Goal: Task Accomplishment & Management: Manage account settings

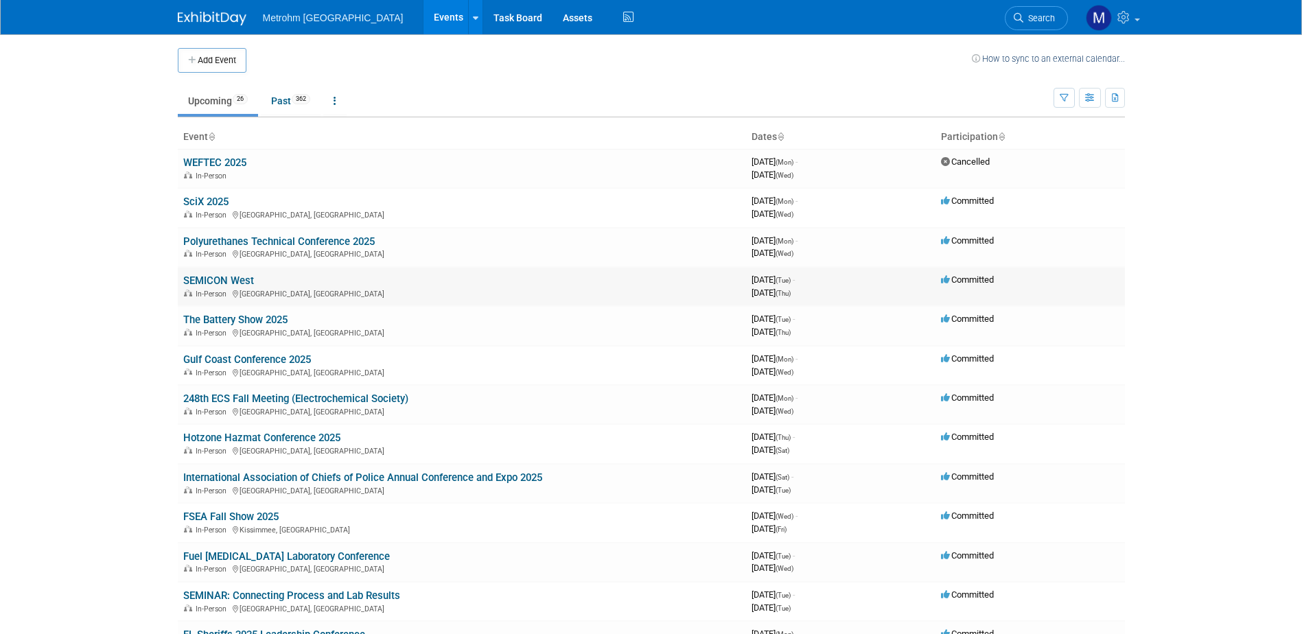
click at [226, 277] on link "SEMICON West" at bounding box center [218, 281] width 71 height 12
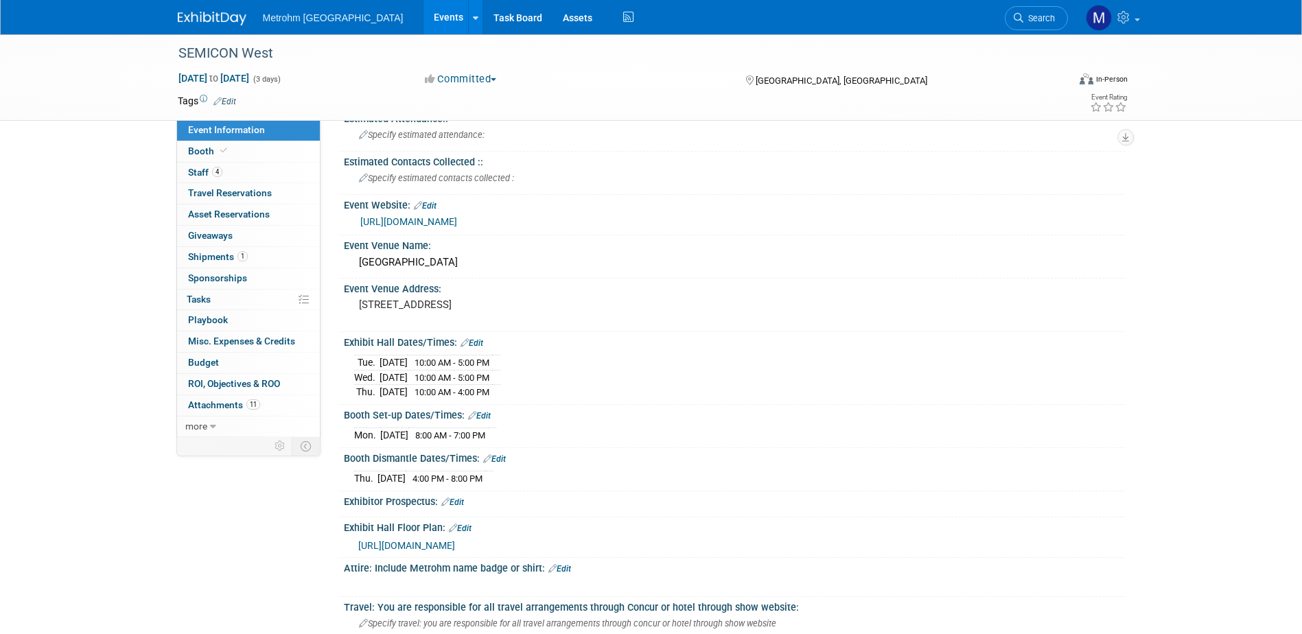
scroll to position [137, 0]
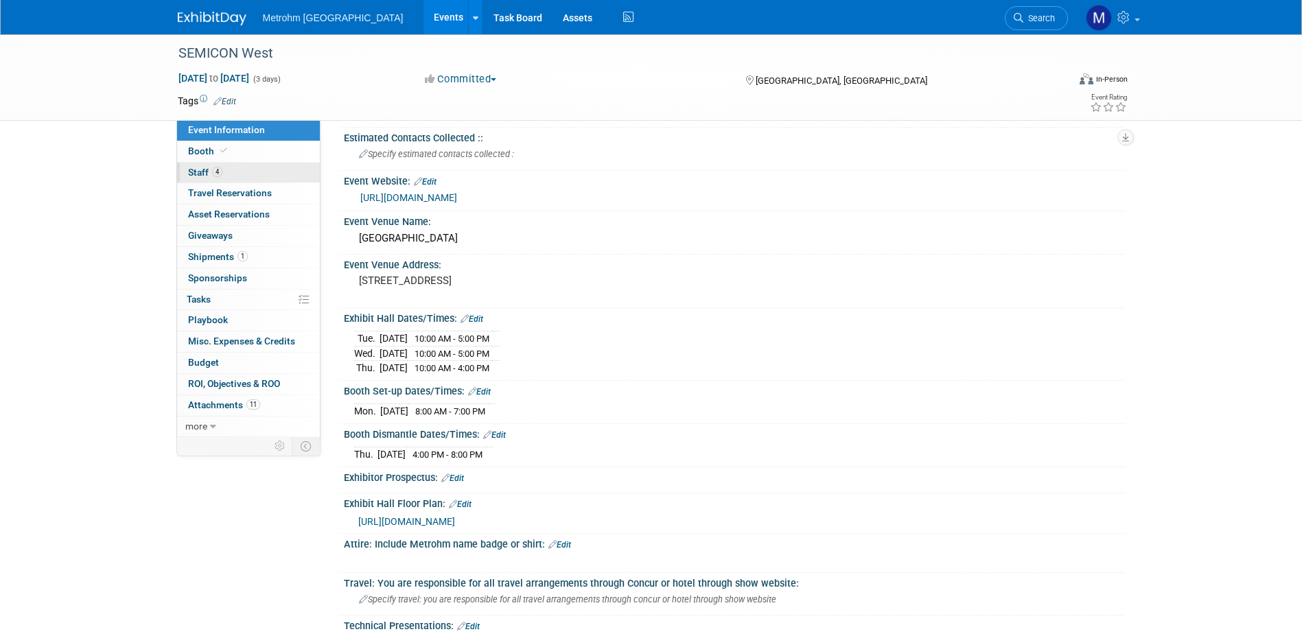
click at [217, 170] on span "4" at bounding box center [217, 172] width 10 height 10
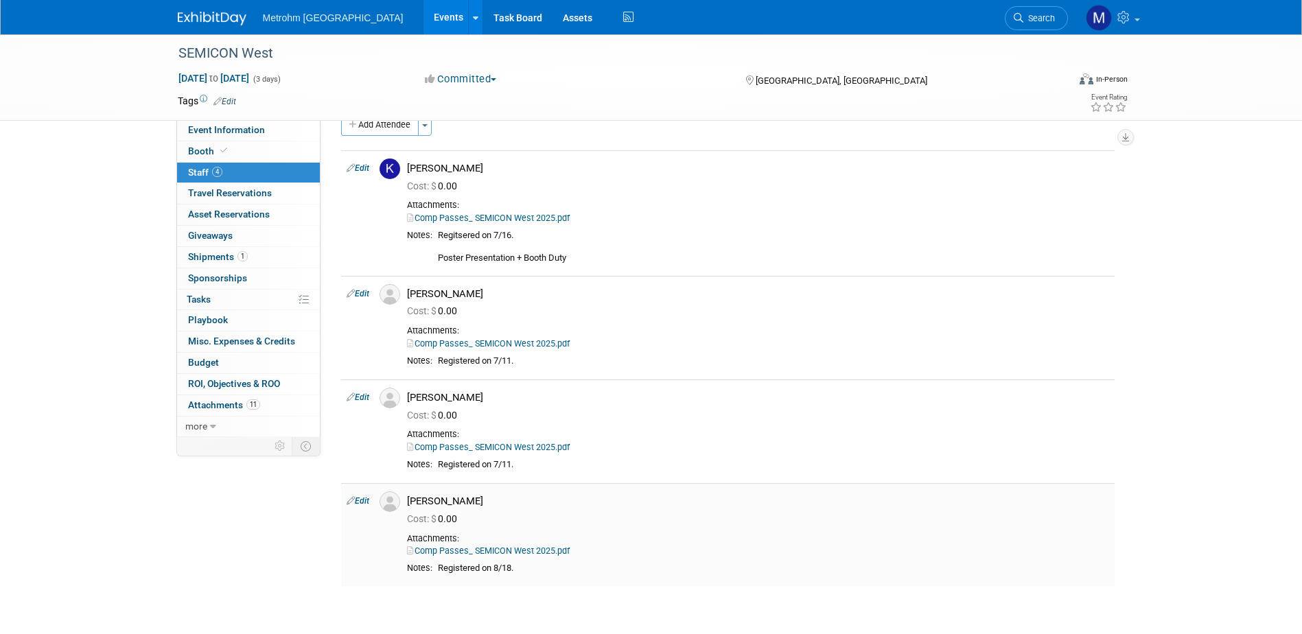
scroll to position [0, 0]
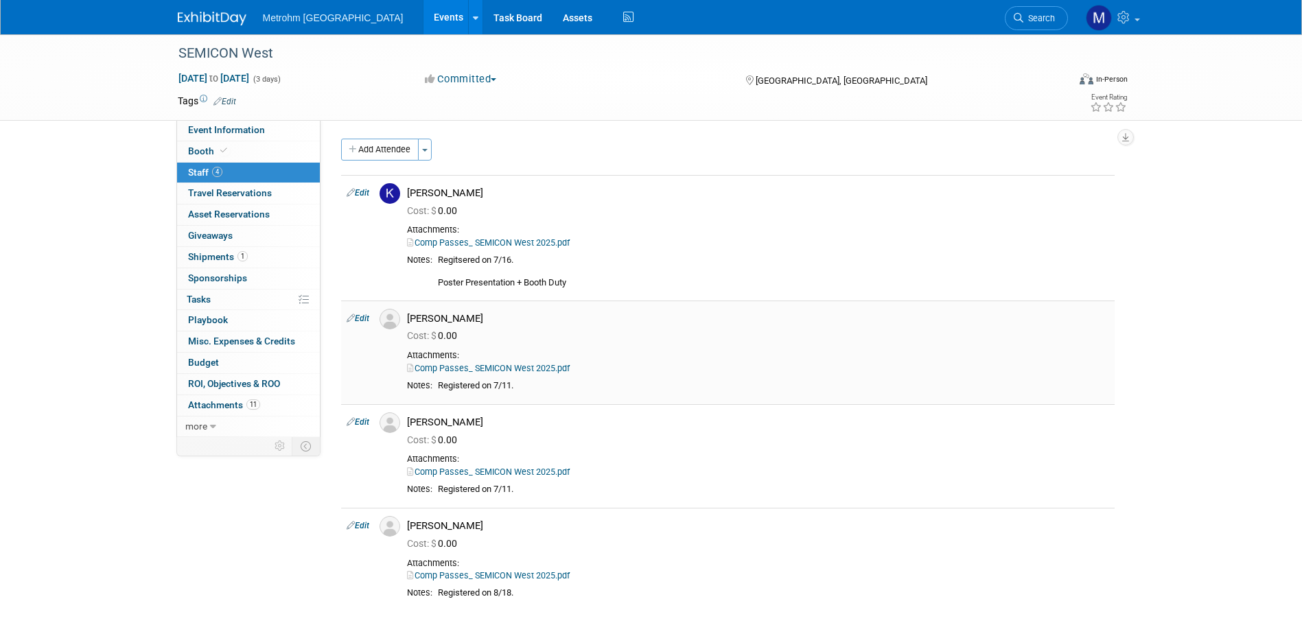
click at [559, 370] on link "Comp Passes_ SEMICON West 2025.pdf" at bounding box center [488, 368] width 163 height 10
click at [267, 117] on div "SEMICON West Oct 7, 2025 to Oct 9, 2025 (3 days) Oct 7, 2025 to Oct 9, 2025 Com…" at bounding box center [652, 77] width 968 height 86
click at [261, 126] on span "Event Information" at bounding box center [226, 129] width 77 height 11
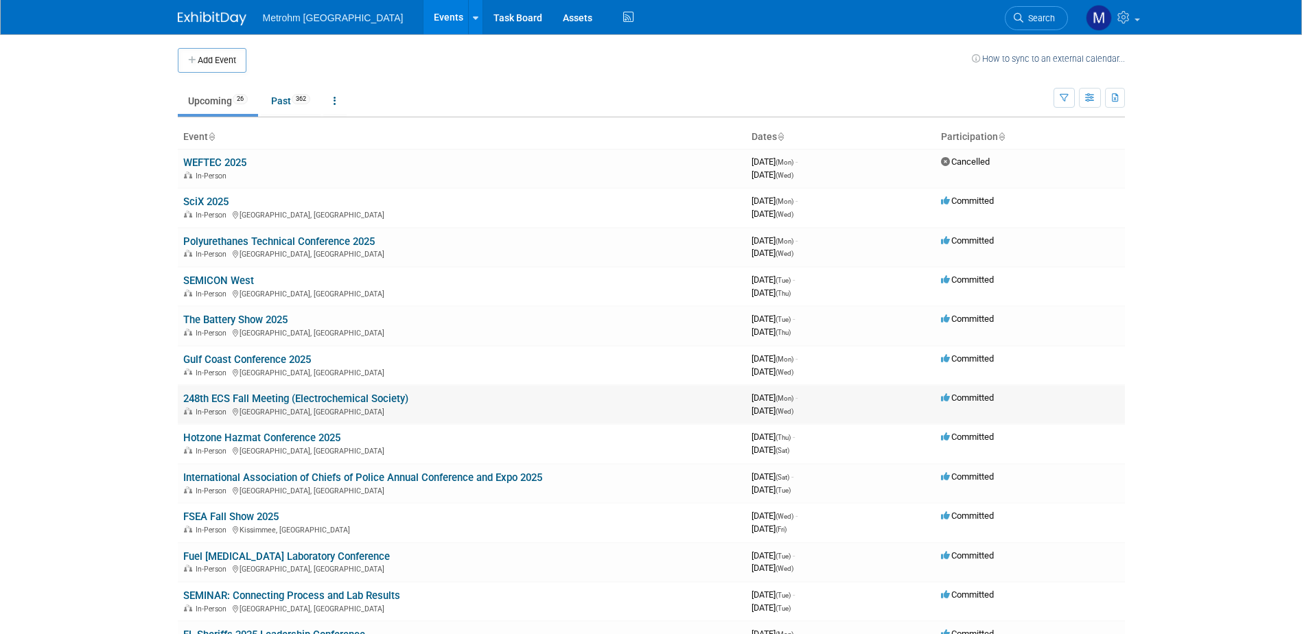
click at [248, 403] on link "248th ECS Fall Meeting (Electrochemical Society)" at bounding box center [295, 399] width 225 height 12
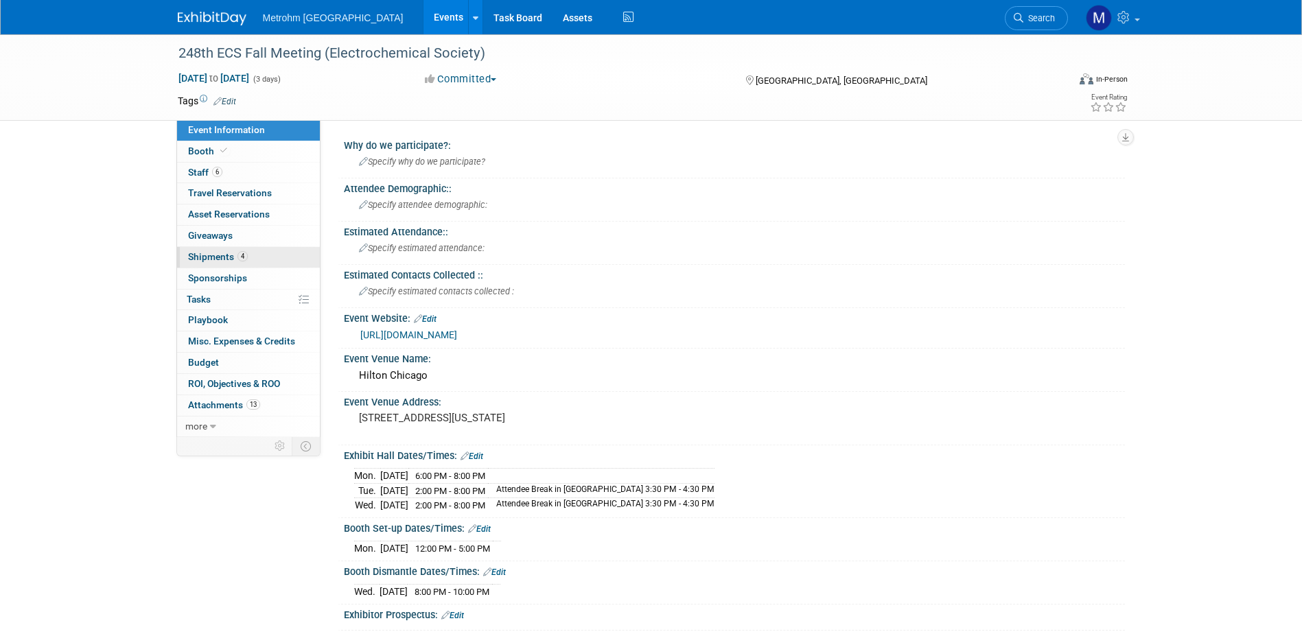
click at [219, 261] on span "Shipments 4" at bounding box center [218, 256] width 60 height 11
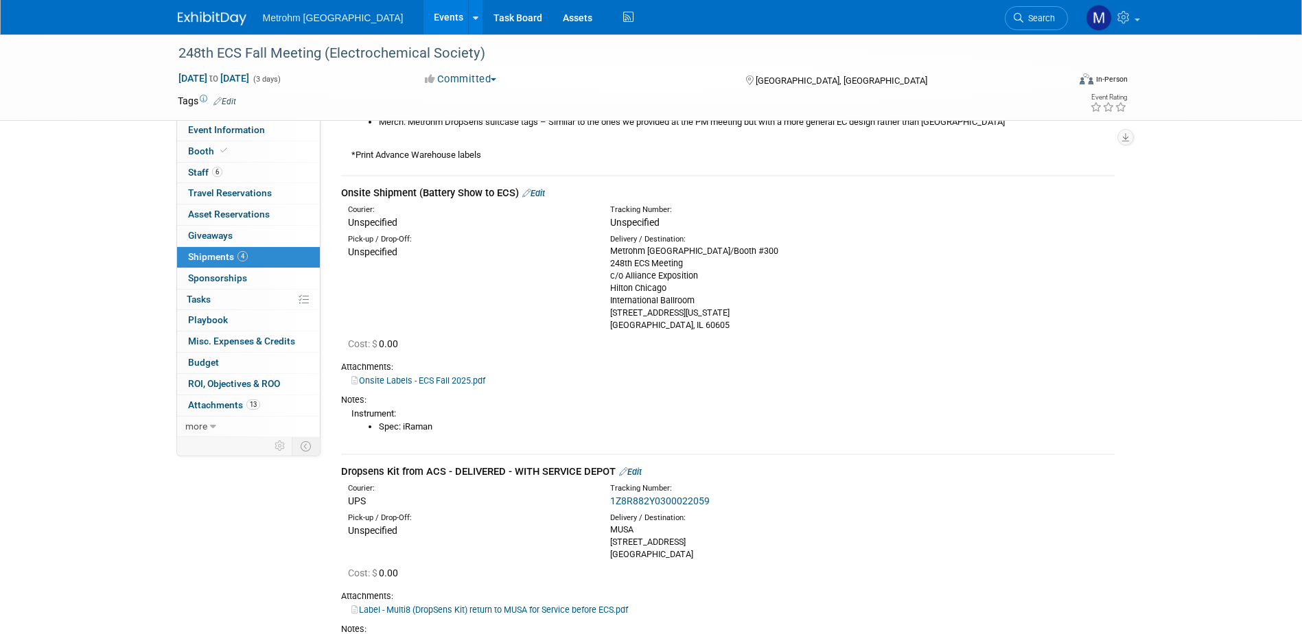
scroll to position [961, 0]
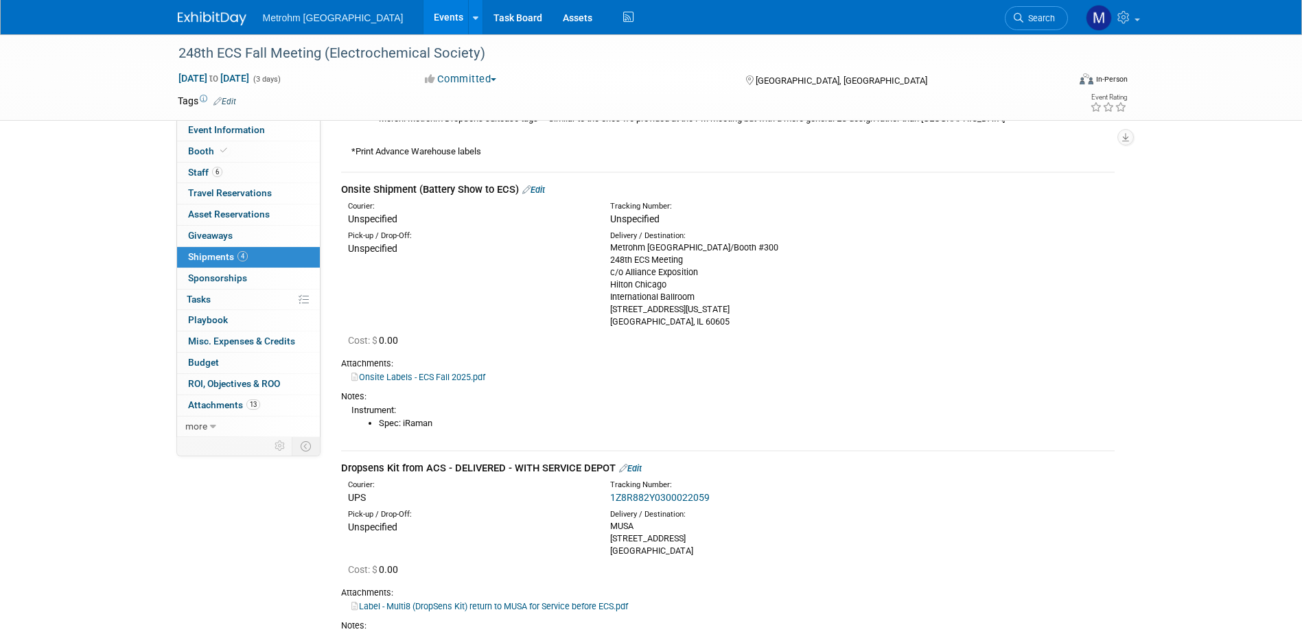
click at [545, 188] on link "Edit" at bounding box center [533, 190] width 23 height 10
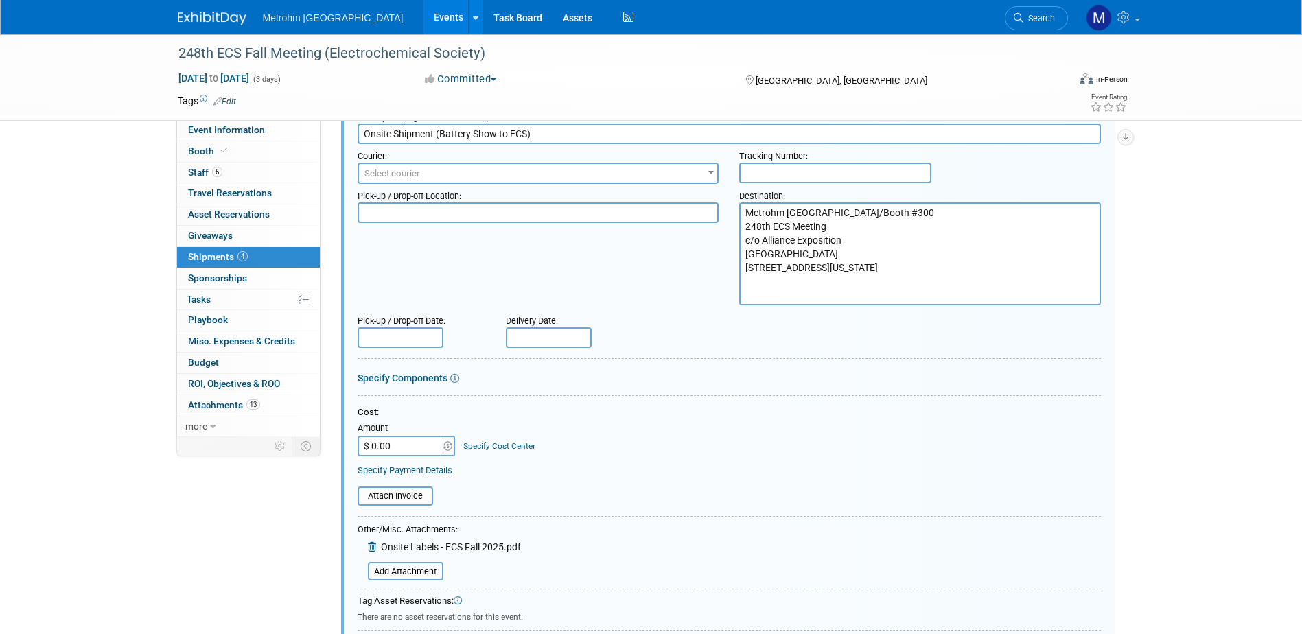
scroll to position [1252, 0]
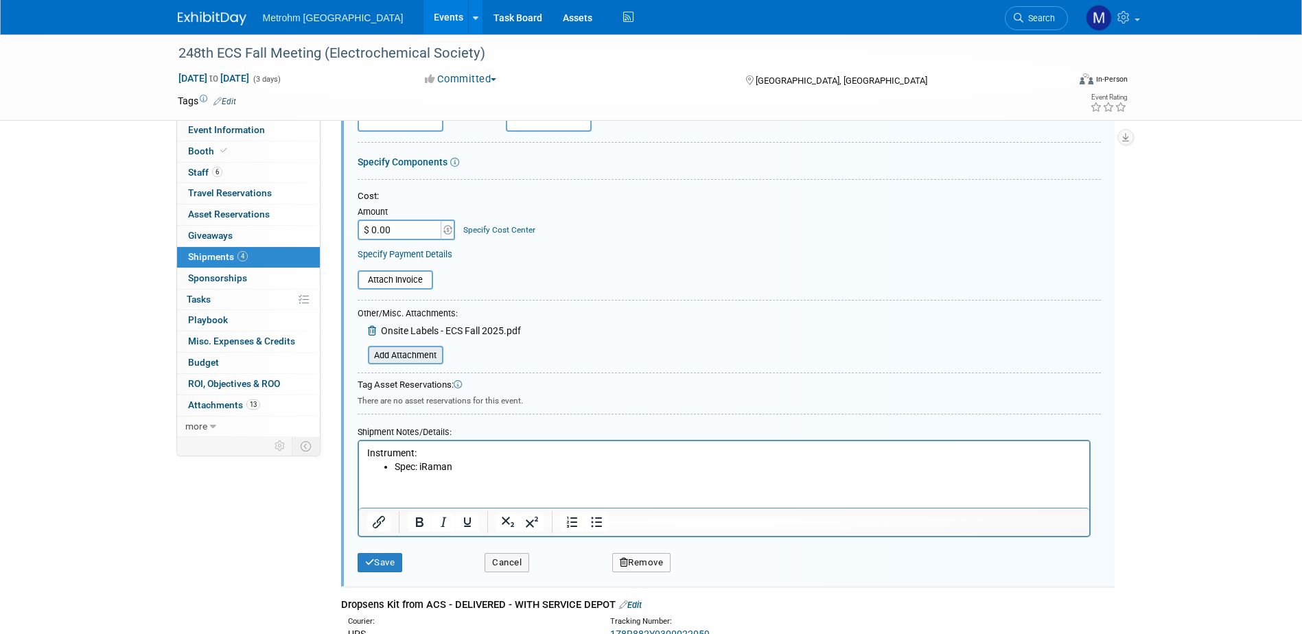
click at [428, 354] on input "file" at bounding box center [360, 355] width 163 height 16
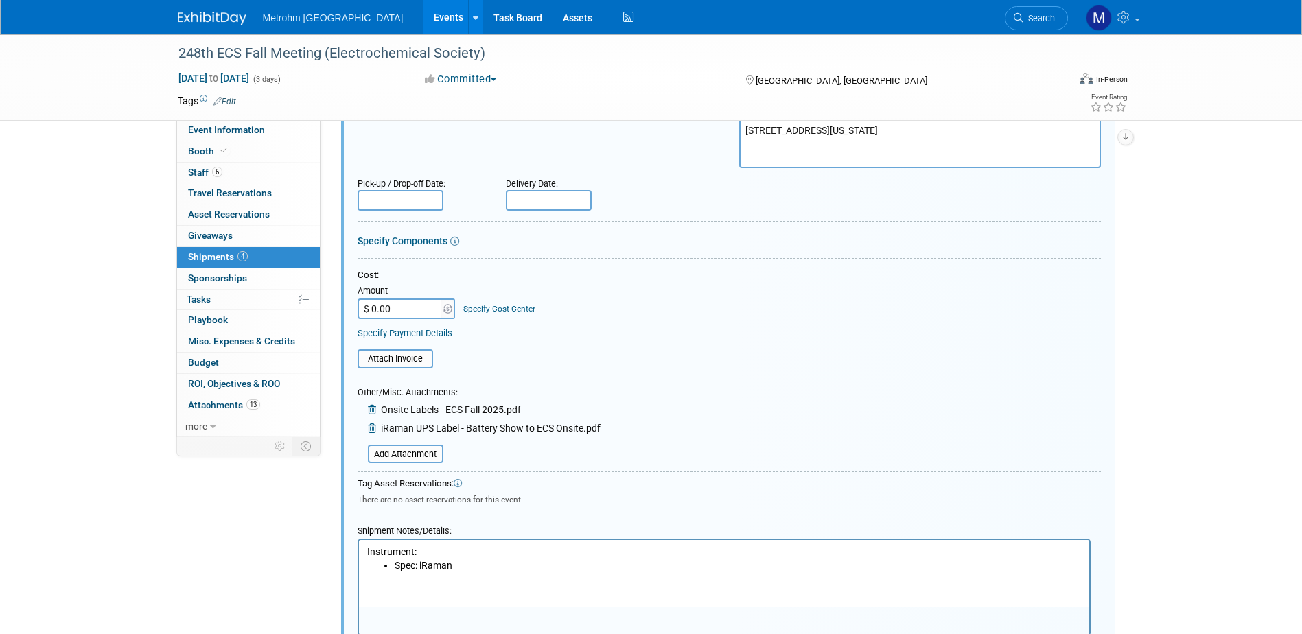
scroll to position [978, 0]
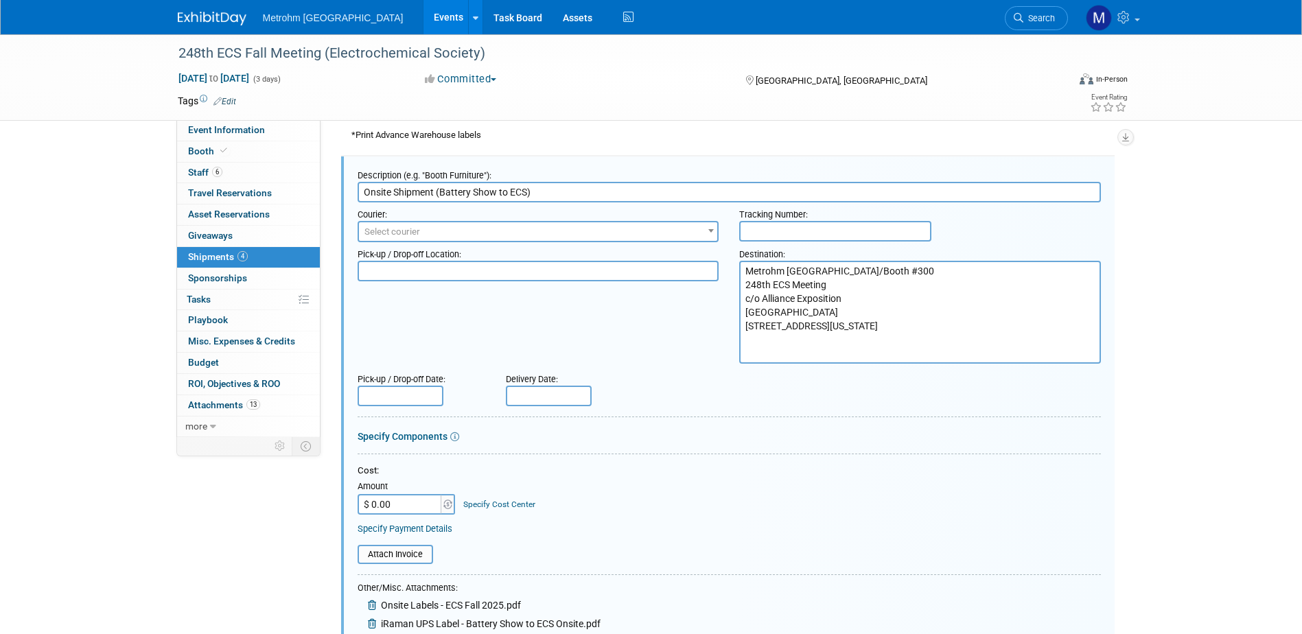
click at [505, 226] on span "Select courier" at bounding box center [538, 231] width 359 height 19
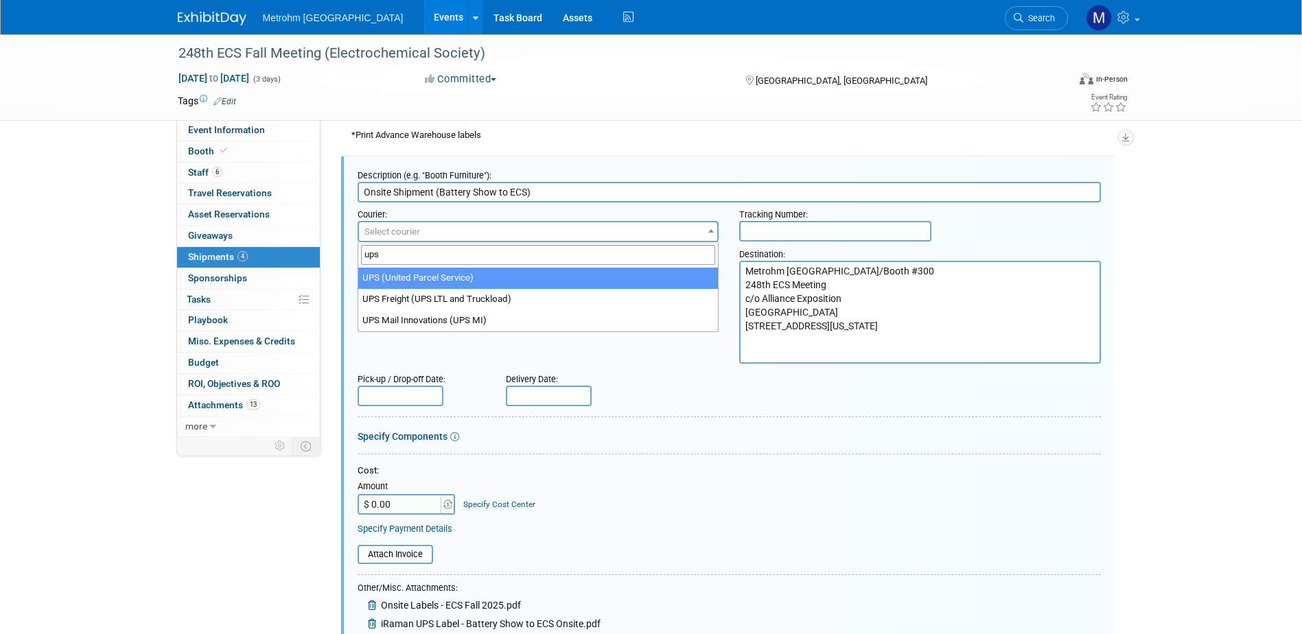
type input "ups"
select select "508"
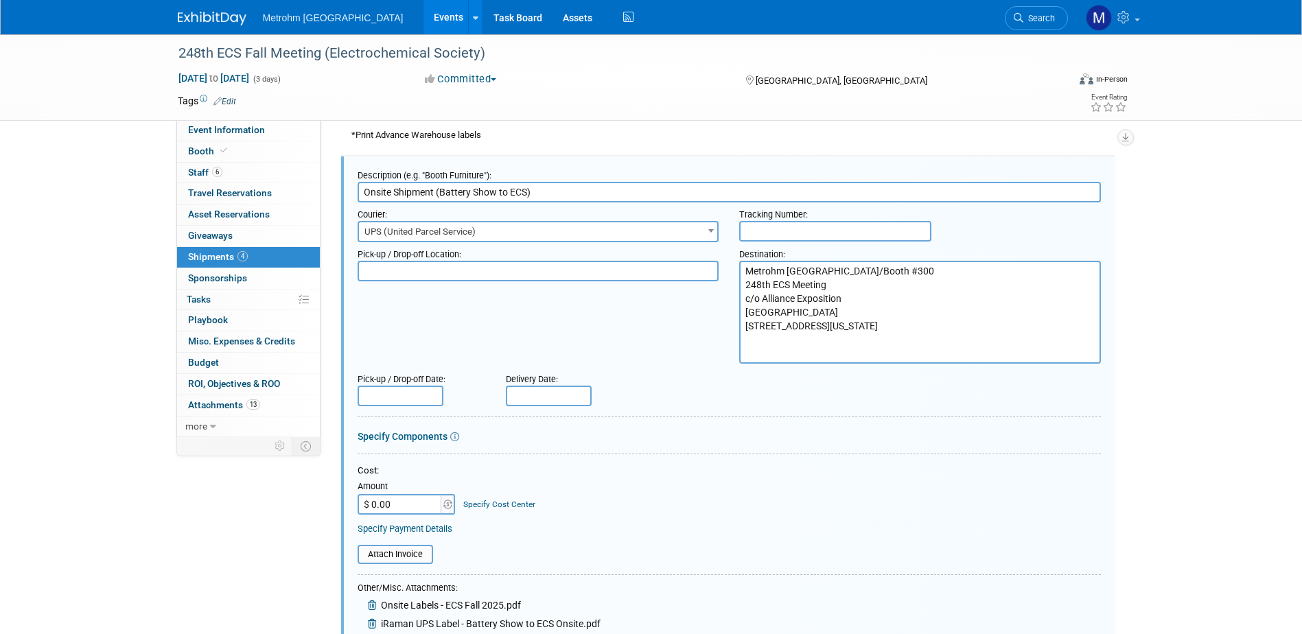
click at [853, 248] on div "Destination:" at bounding box center [920, 251] width 362 height 19
click at [853, 246] on div "Destination:" at bounding box center [920, 251] width 362 height 19
click at [855, 230] on input "text" at bounding box center [835, 231] width 192 height 21
paste input "1Z8R882Y0200022131"
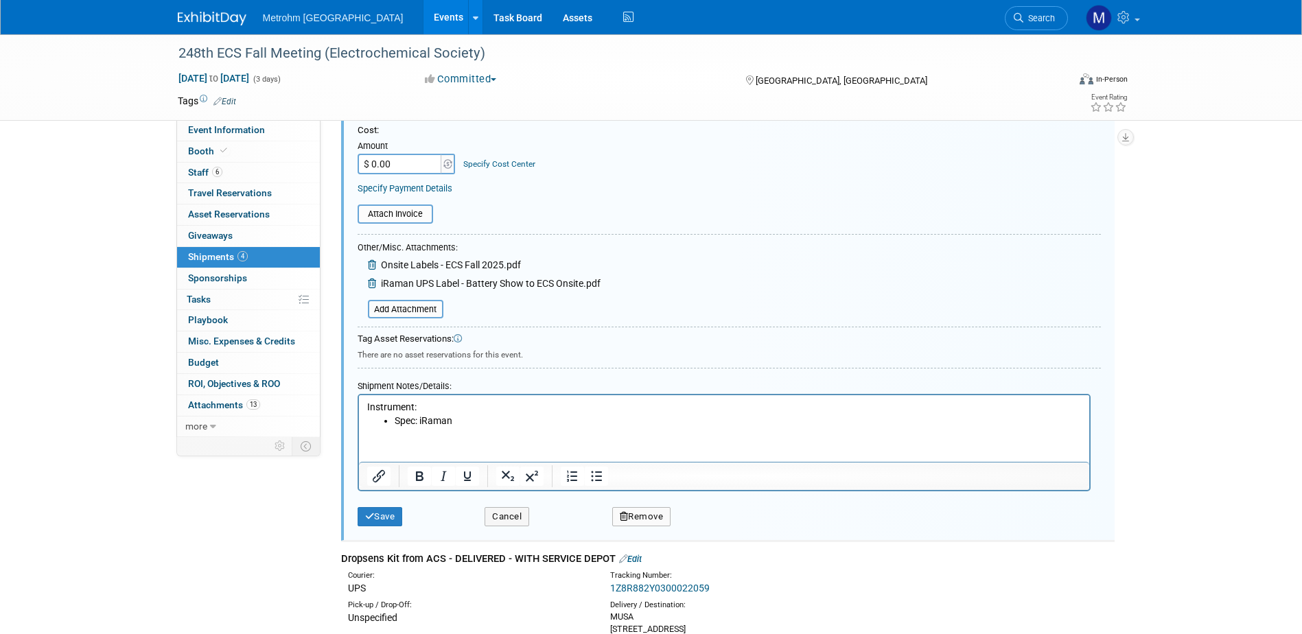
scroll to position [1321, 0]
type input "1Z8R882Y0200022131"
click at [371, 507] on button "Save" at bounding box center [380, 514] width 45 height 19
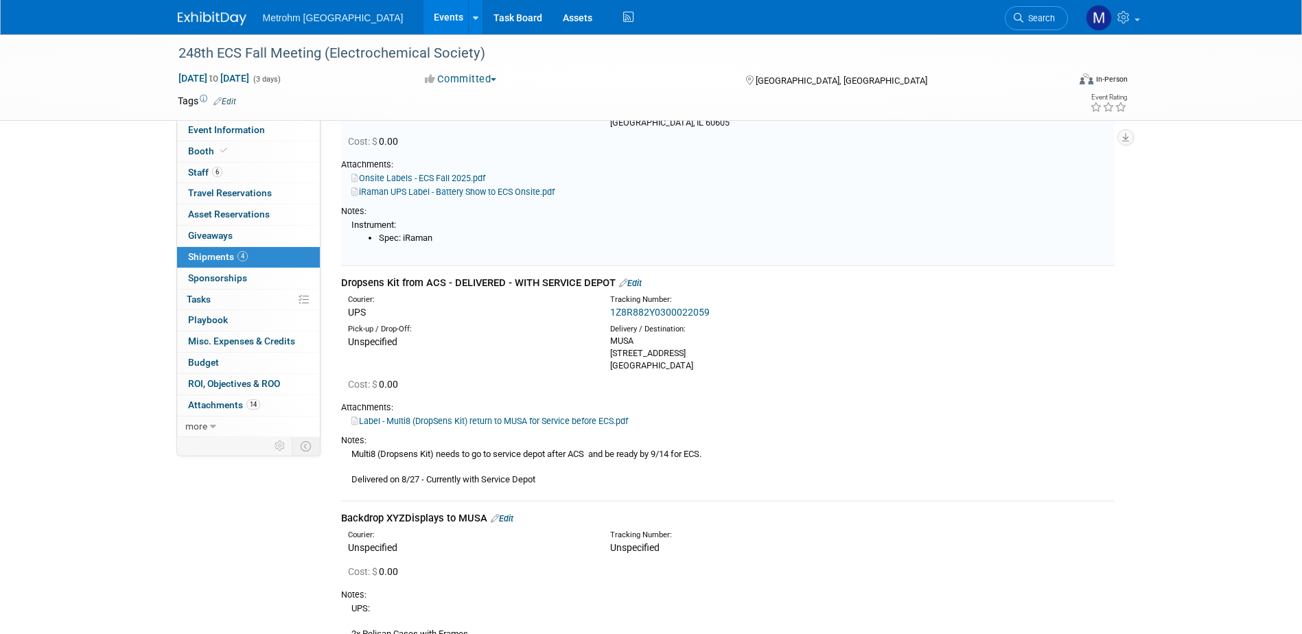
scroll to position [978, 0]
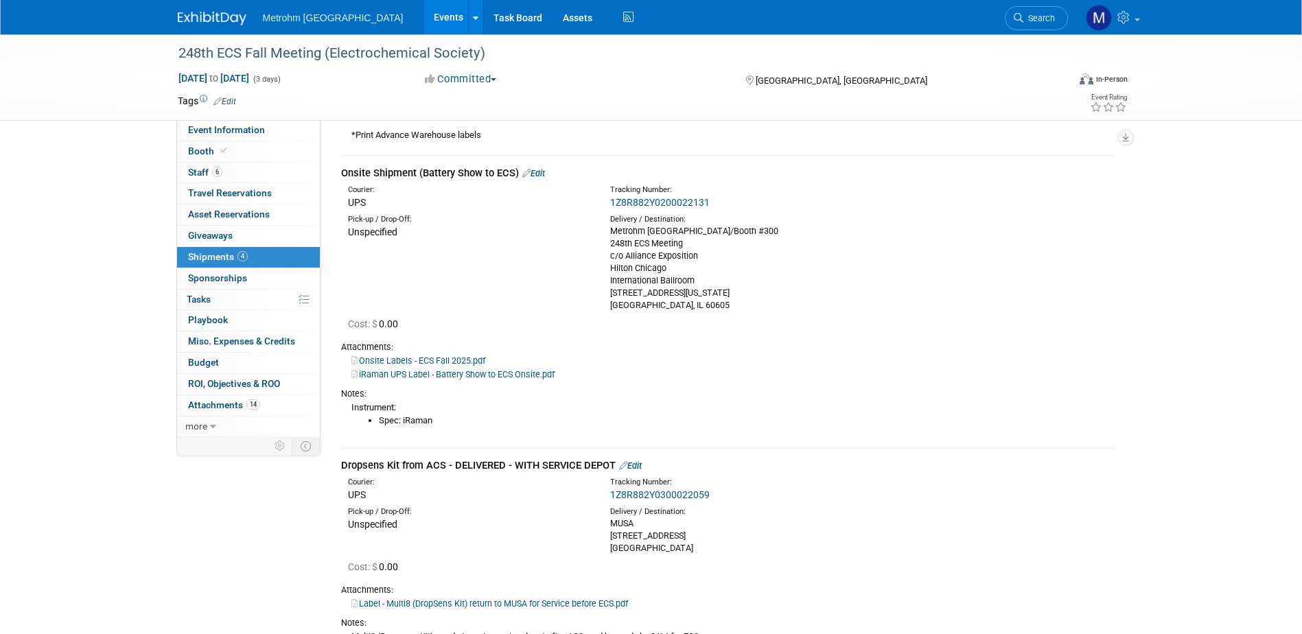
click at [686, 203] on link "1Z8R882Y0200022131" at bounding box center [660, 202] width 100 height 11
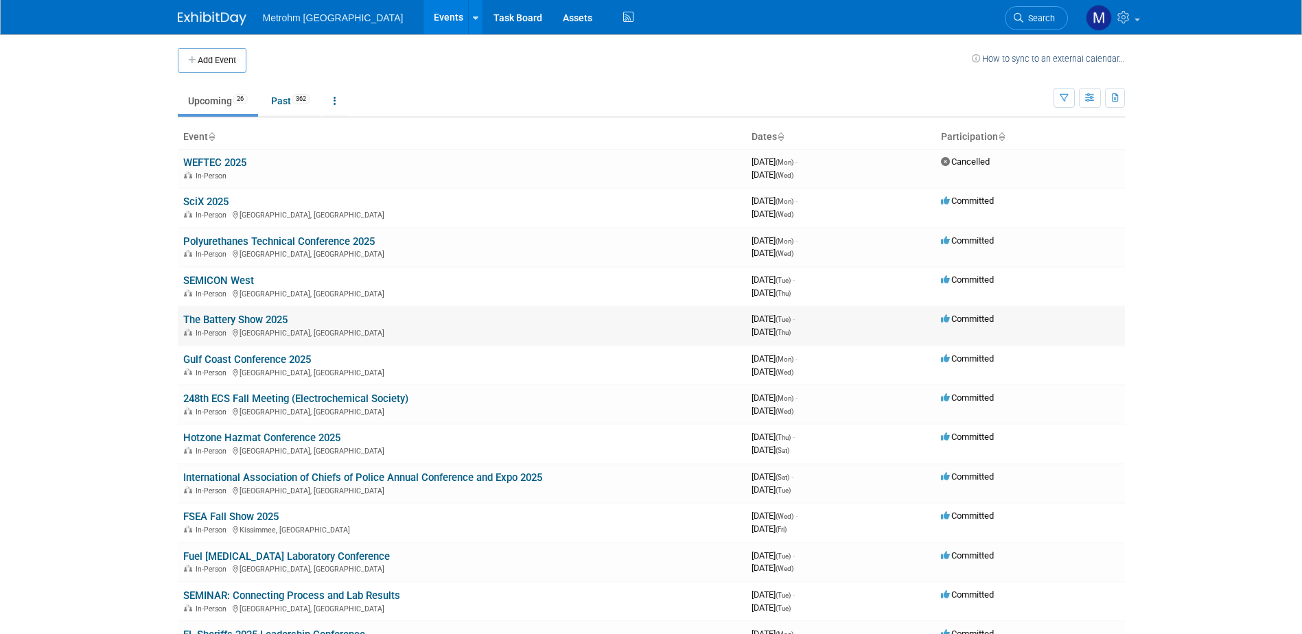
click at [219, 316] on link "The Battery Show 2025" at bounding box center [235, 320] width 104 height 12
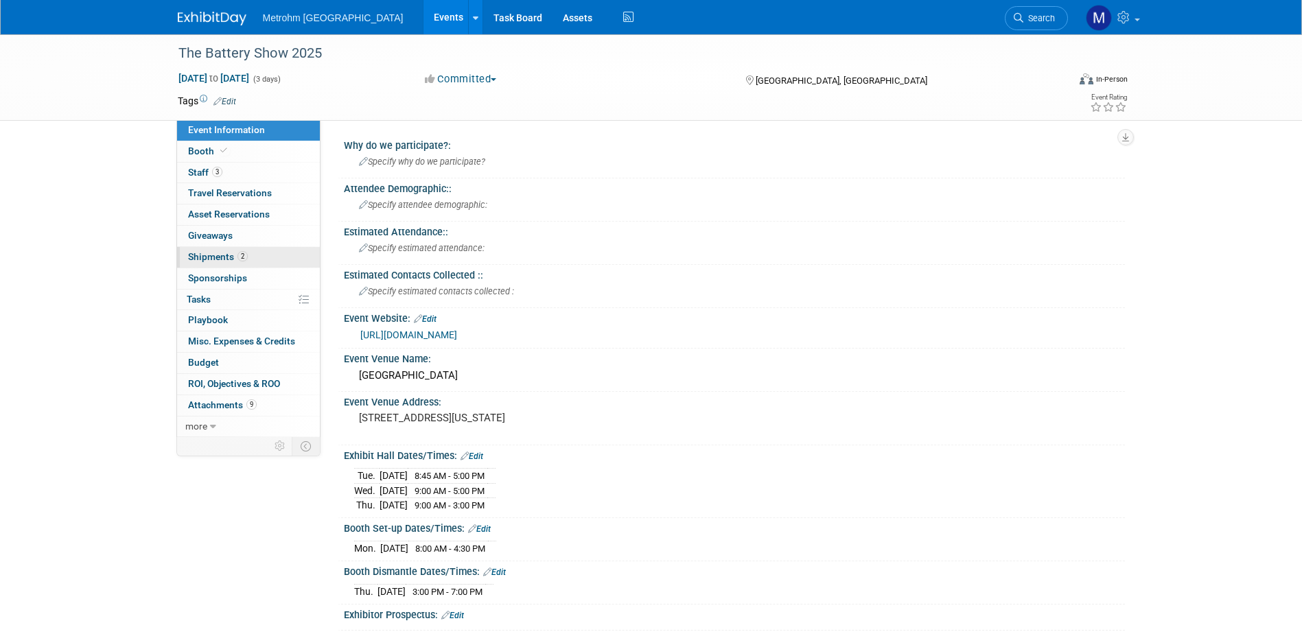
click at [243, 257] on span "2" at bounding box center [243, 256] width 10 height 10
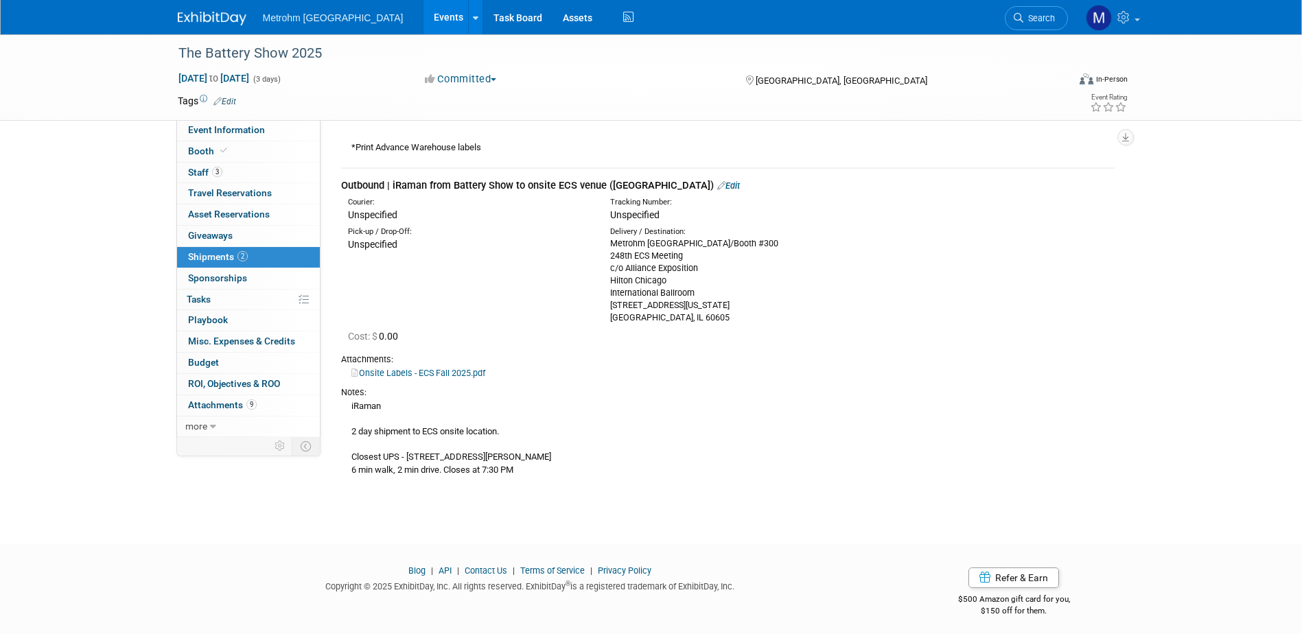
scroll to position [807, 0]
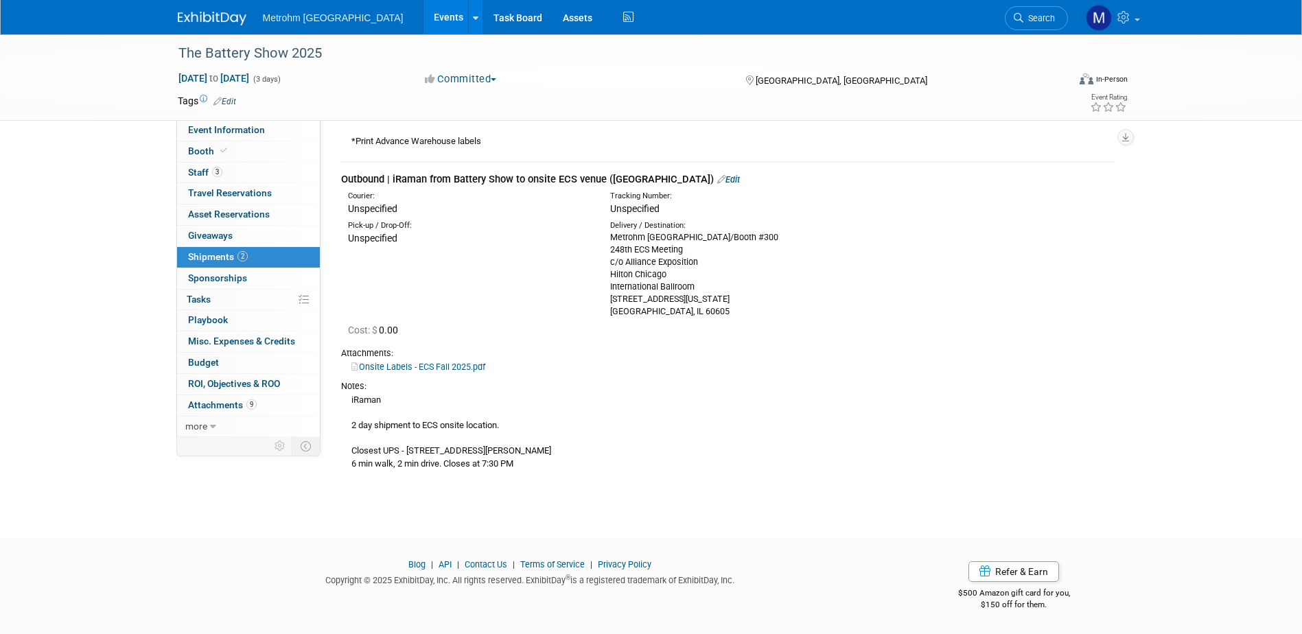
click at [717, 177] on link "Edit" at bounding box center [728, 179] width 23 height 10
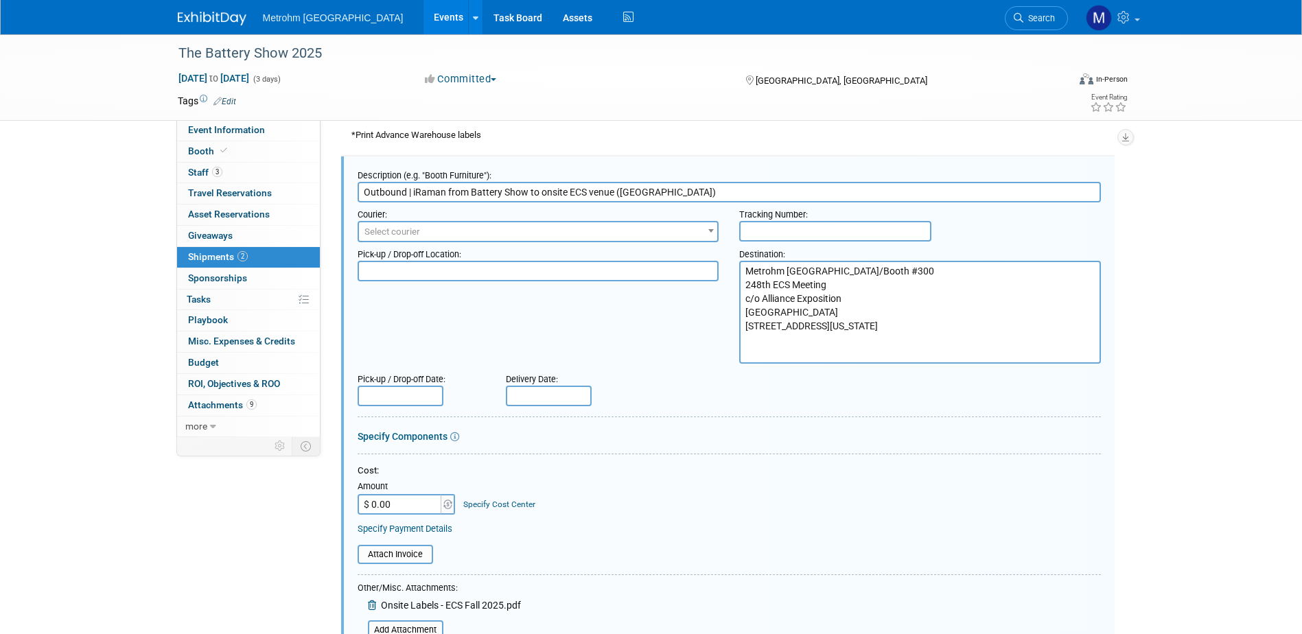
scroll to position [0, 0]
click at [439, 224] on span "Select courier" at bounding box center [538, 231] width 359 height 19
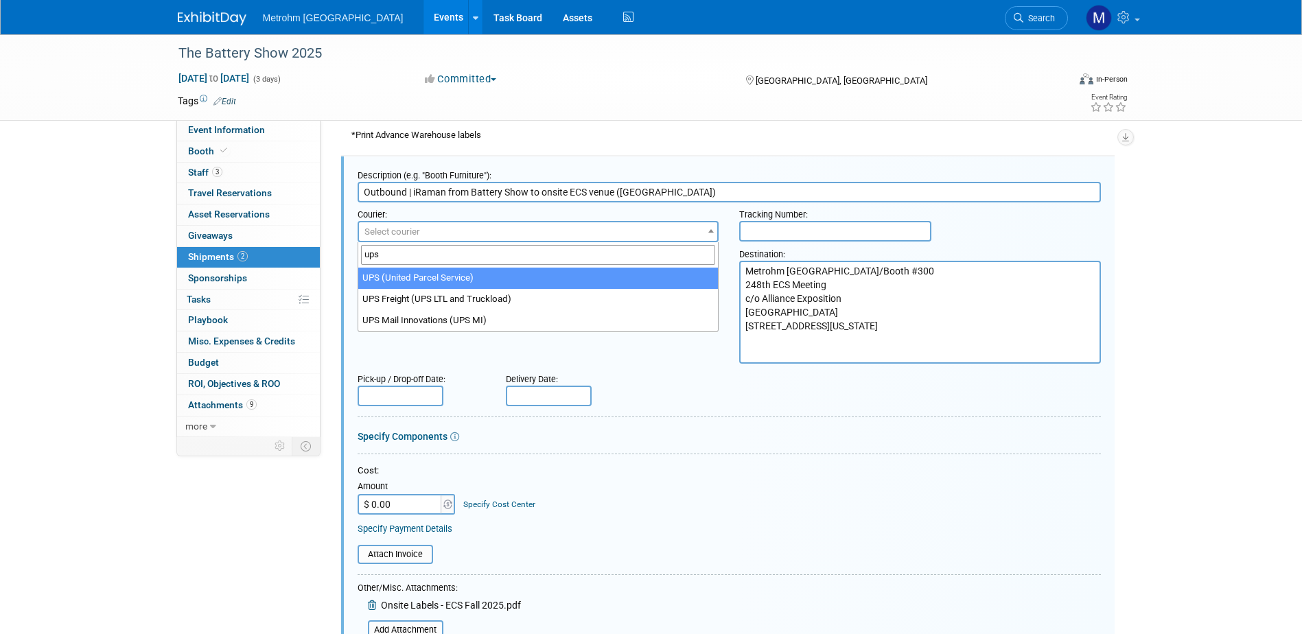
type input "ups"
select select "508"
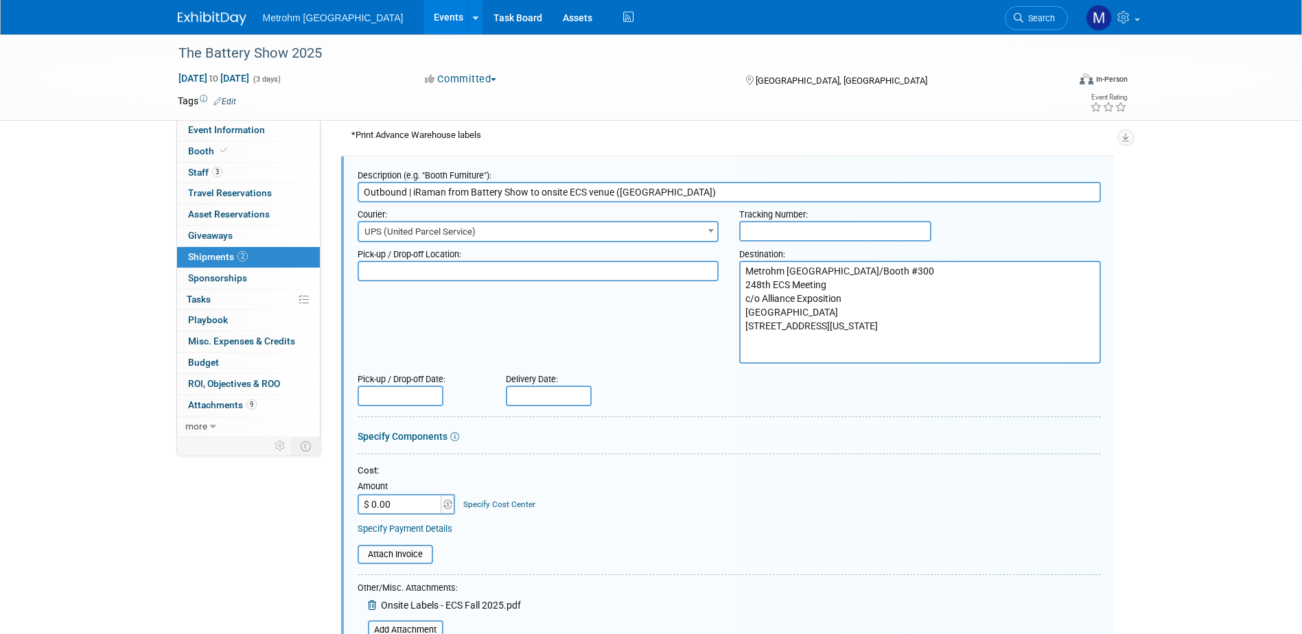
click at [848, 231] on input "text" at bounding box center [835, 231] width 192 height 21
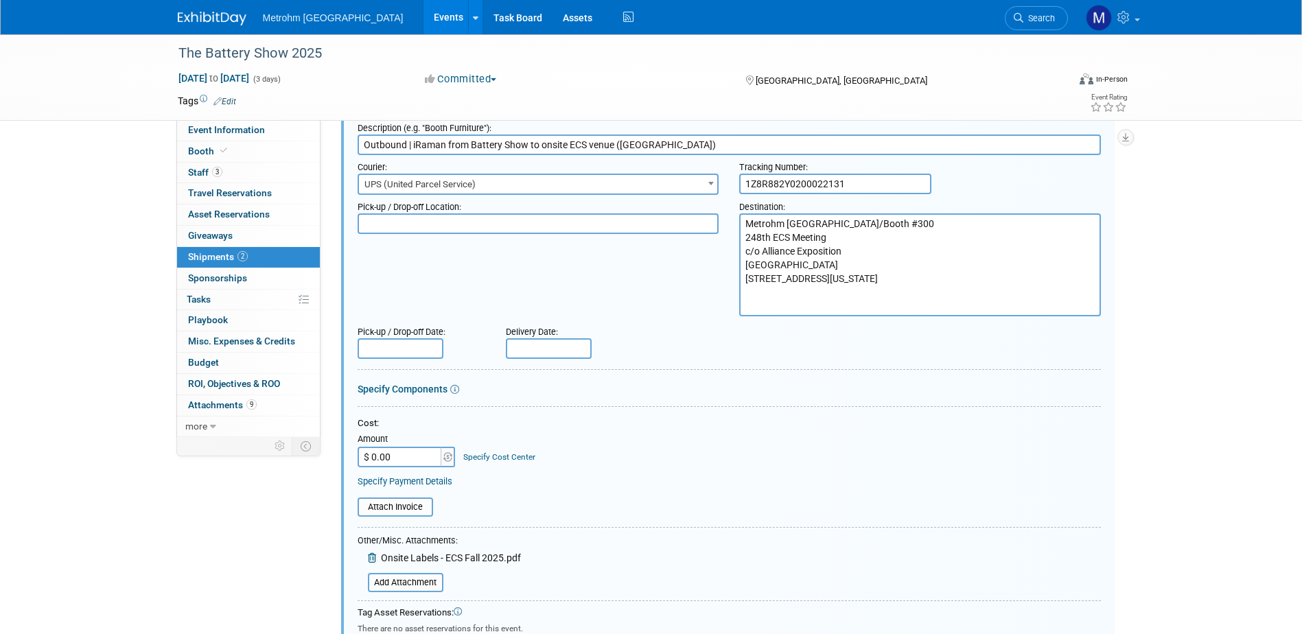
scroll to position [951, 0]
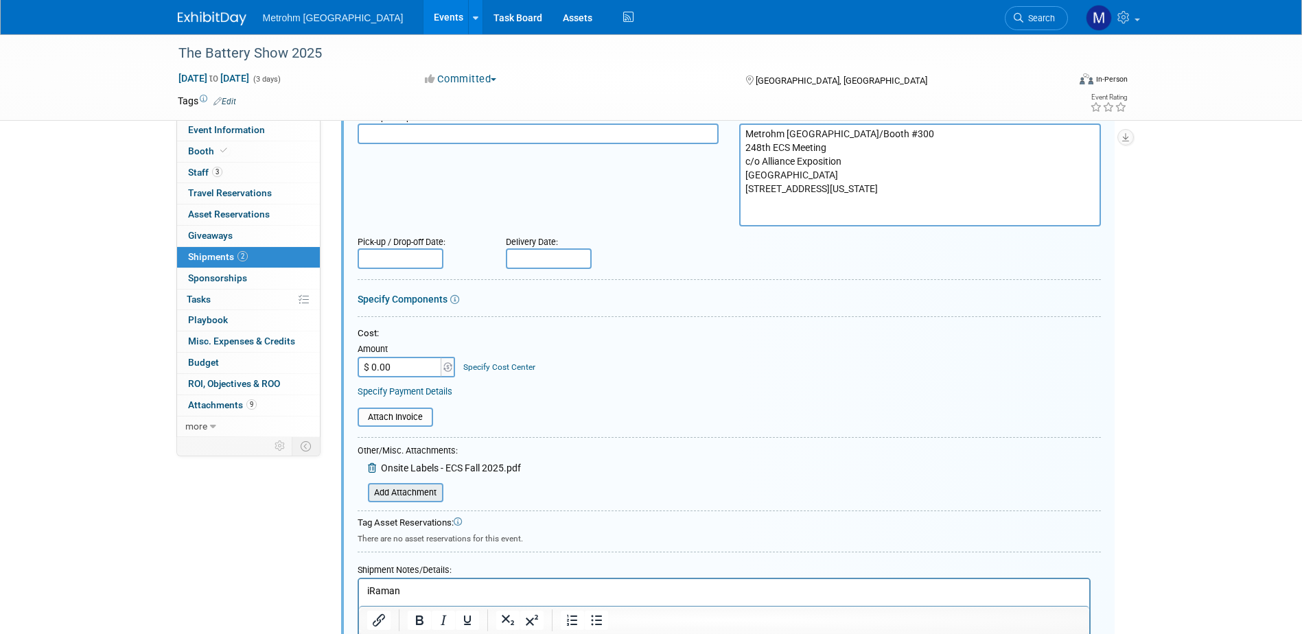
type input "1Z8R882Y0200022131"
click at [426, 494] on input "file" at bounding box center [360, 493] width 163 height 16
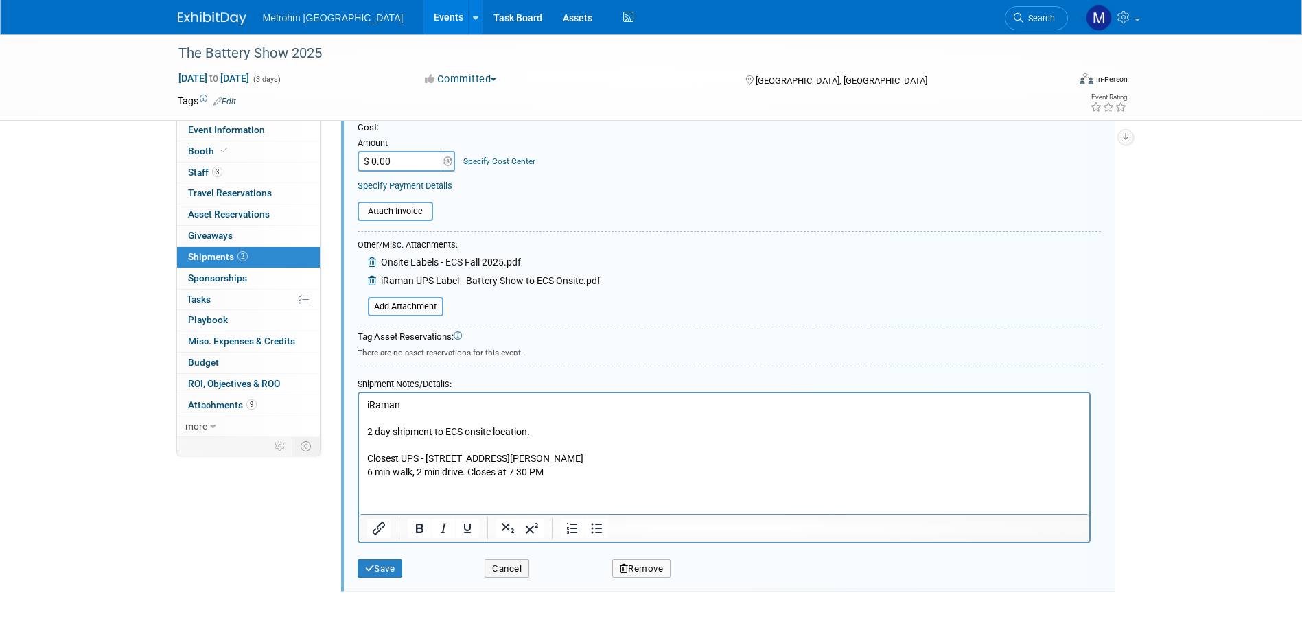
scroll to position [1225, 0]
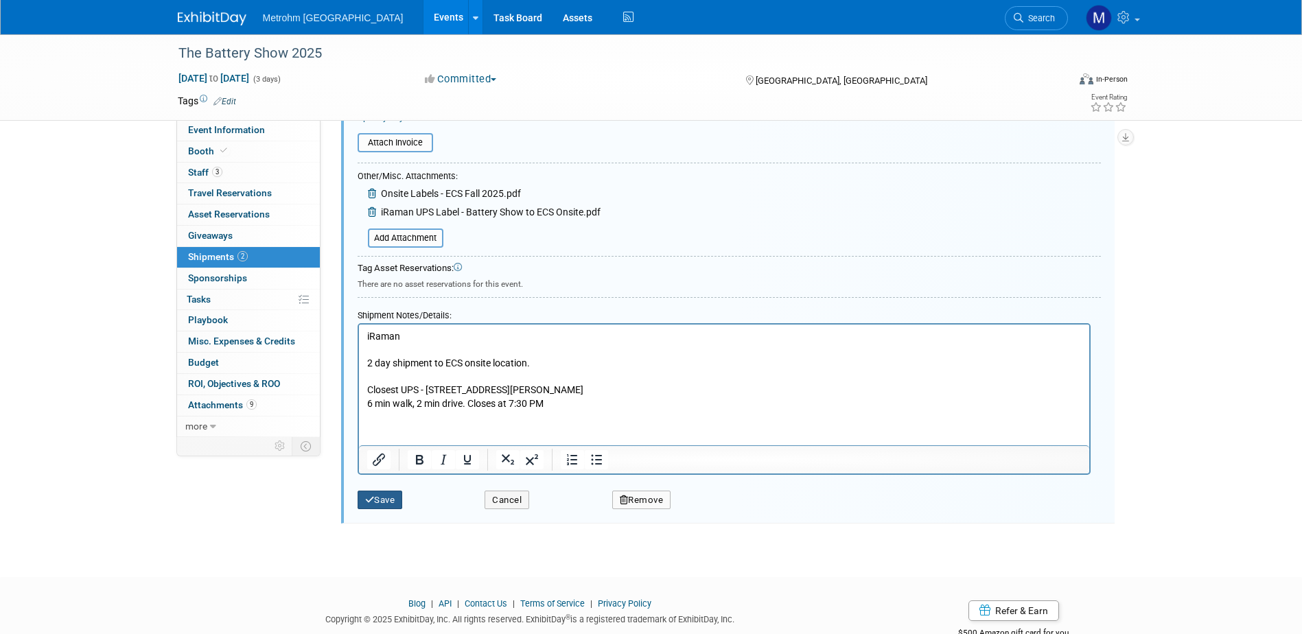
click at [385, 501] on button "Save" at bounding box center [380, 500] width 45 height 19
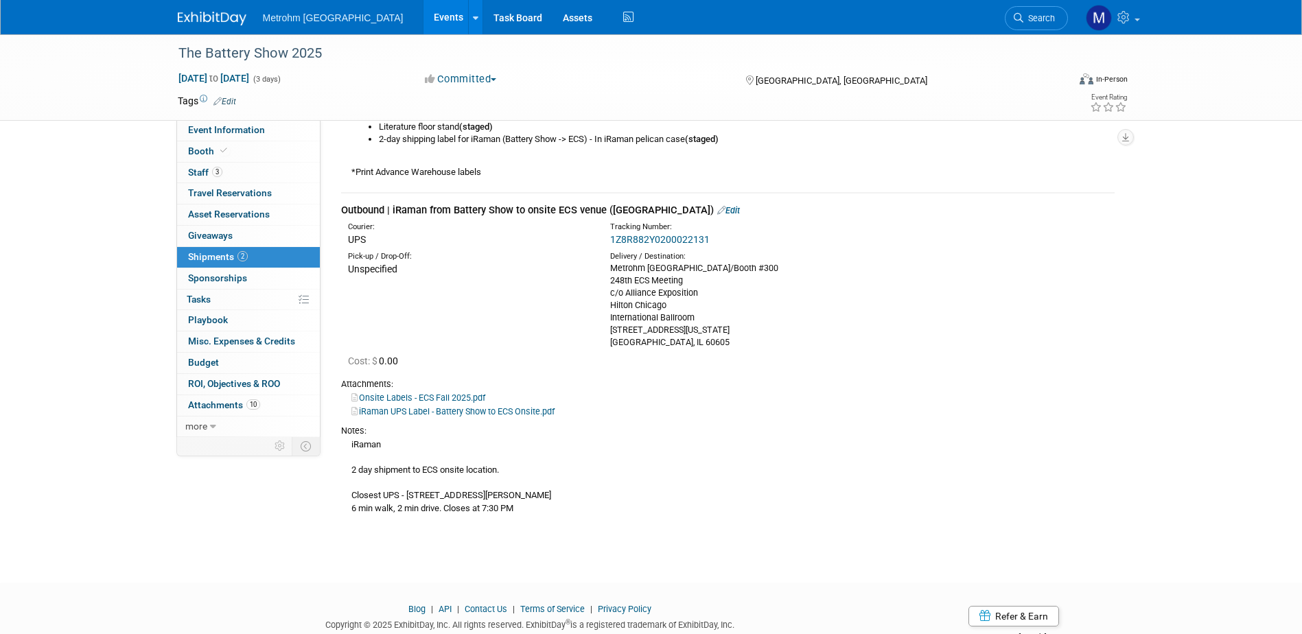
scroll to position [745, 0]
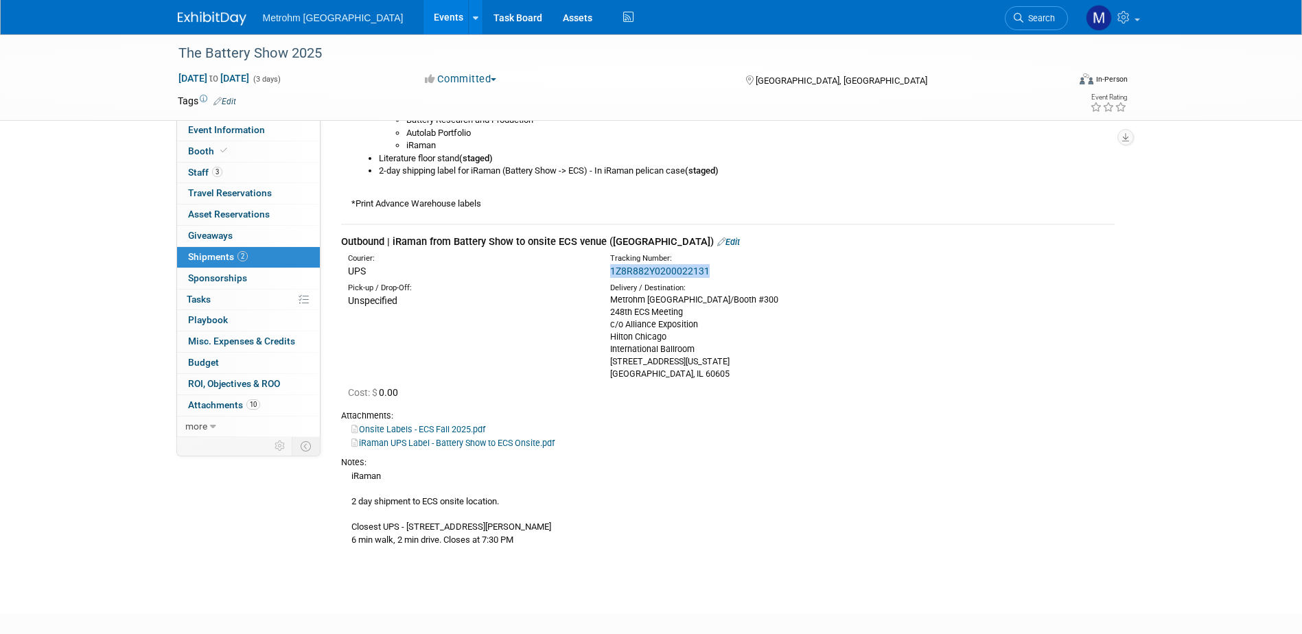
drag, startPoint x: 739, startPoint y: 267, endPoint x: 609, endPoint y: 277, distance: 130.2
click at [609, 277] on div "Tracking Number: 1Z8R882Y0200022131" at bounding box center [764, 265] width 328 height 25
copy link "1Z8R882Y0200022131"
